Goal: Check status

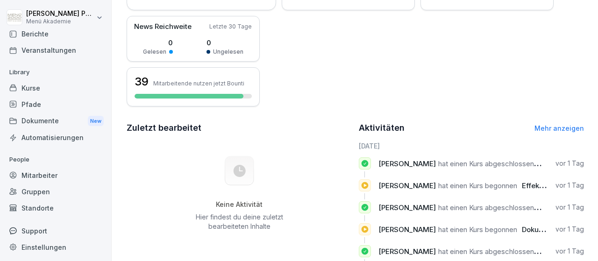
scroll to position [55, 0]
click at [43, 208] on div "Standorte" at bounding box center [56, 207] width 102 height 16
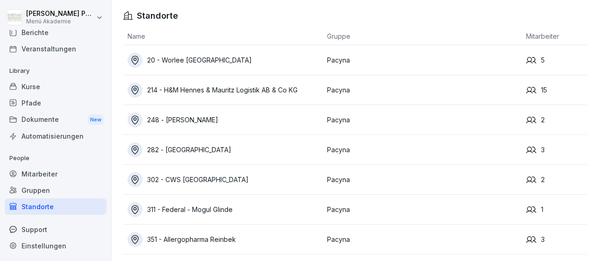
click at [215, 89] on div "214 - H&M Hennes & Mauritz Logistik AB & Co KG" at bounding box center [225, 90] width 195 height 15
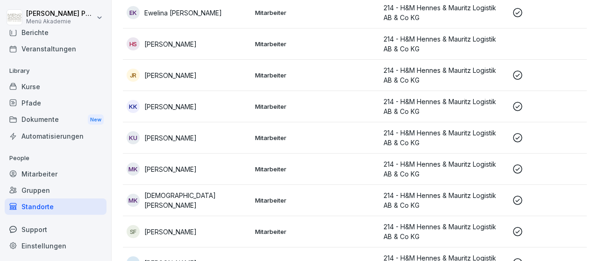
scroll to position [325, 0]
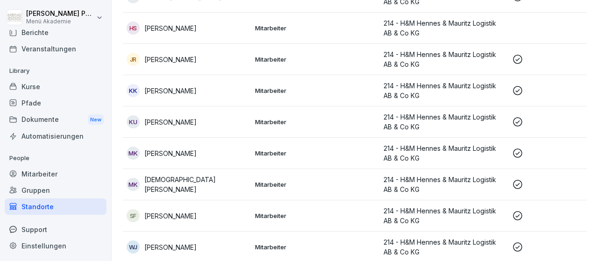
click at [201, 183] on p "[DEMOGRAPHIC_DATA][PERSON_NAME]" at bounding box center [195, 185] width 103 height 20
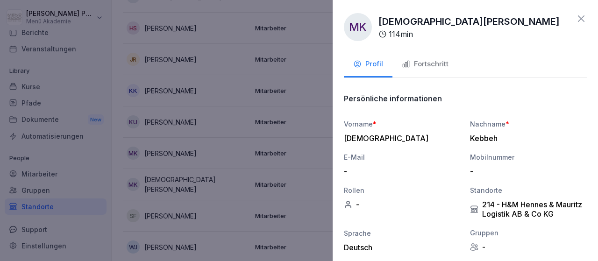
click at [433, 65] on div "Fortschritt" at bounding box center [425, 64] width 47 height 11
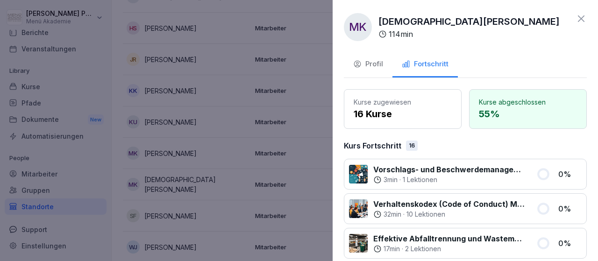
click at [582, 17] on icon at bounding box center [581, 18] width 7 height 7
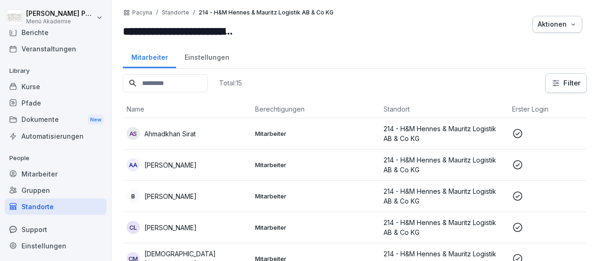
scroll to position [109, 0]
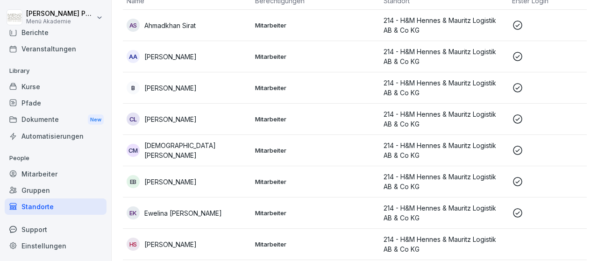
click at [180, 181] on p "[PERSON_NAME]" at bounding box center [170, 182] width 52 height 10
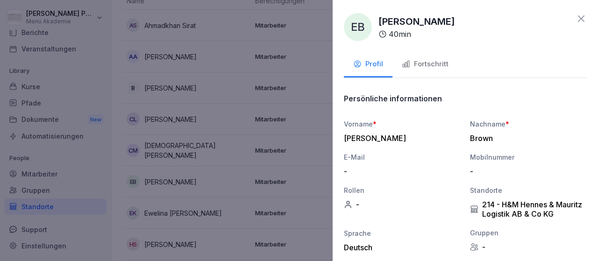
click at [445, 62] on div "Fortschritt" at bounding box center [425, 64] width 47 height 11
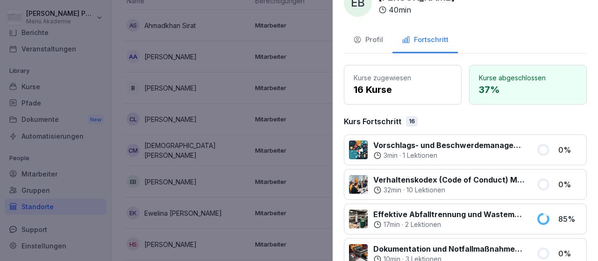
scroll to position [0, 0]
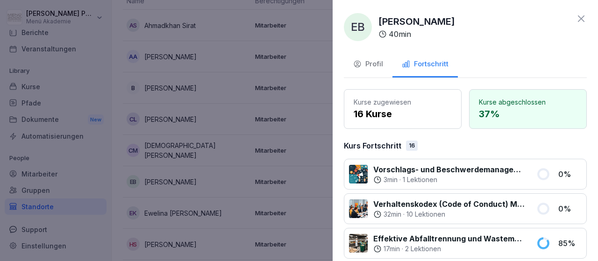
click at [581, 19] on icon at bounding box center [581, 18] width 7 height 7
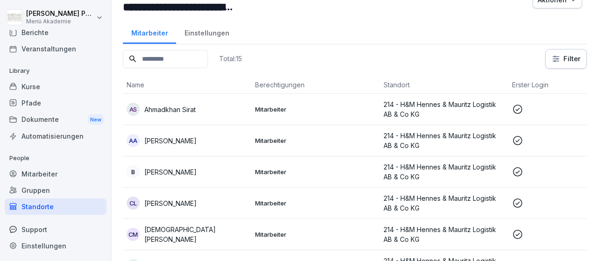
scroll to position [0, 0]
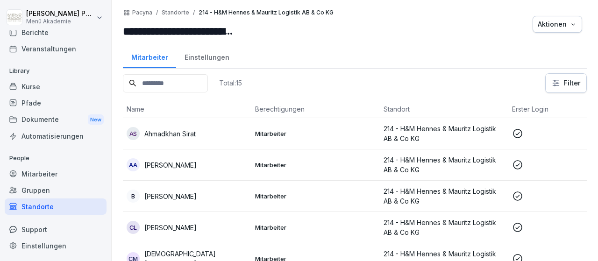
click at [183, 257] on p "[DEMOGRAPHIC_DATA][PERSON_NAME]" at bounding box center [195, 259] width 103 height 20
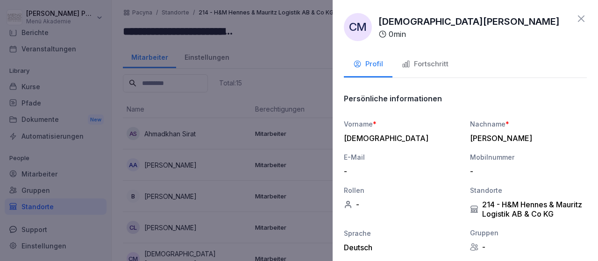
click at [413, 61] on div "Fortschritt" at bounding box center [425, 64] width 47 height 11
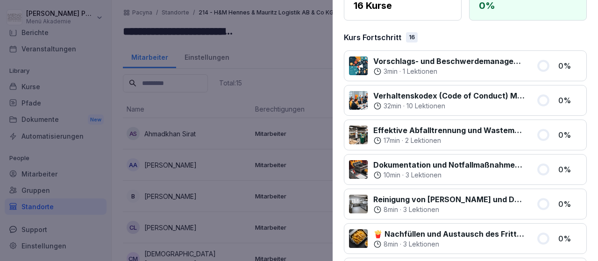
scroll to position [0, 0]
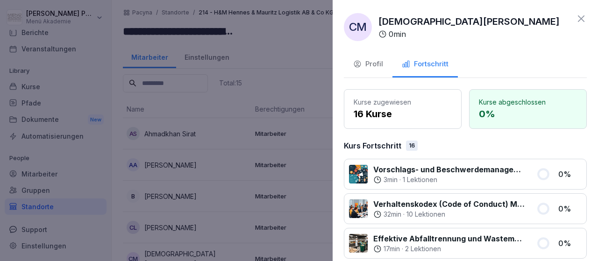
click at [579, 16] on icon at bounding box center [581, 18] width 7 height 7
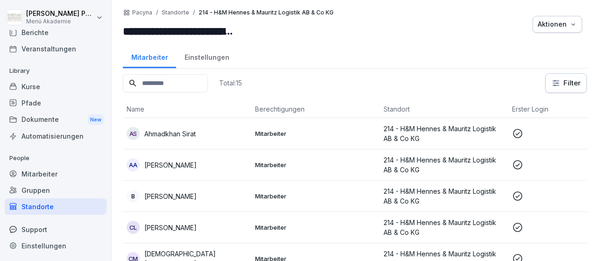
scroll to position [272, 0]
